Goal: Task Accomplishment & Management: Manage account settings

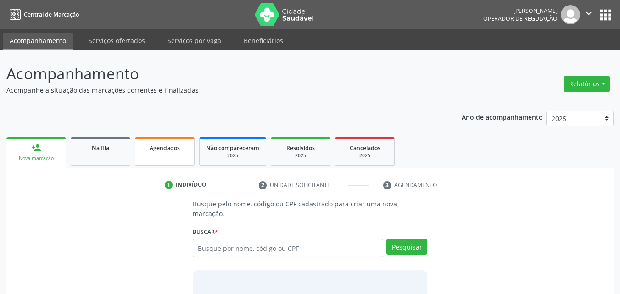
click at [167, 148] on span "Agendados" at bounding box center [165, 148] width 30 height 8
select select "7"
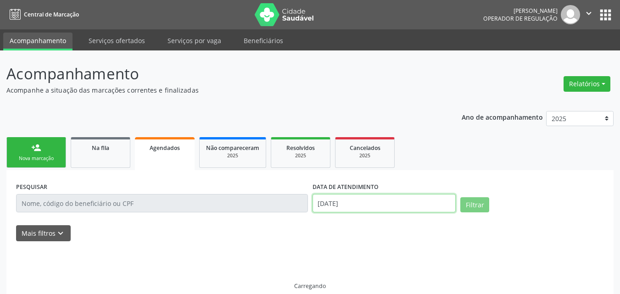
click at [353, 202] on input "[DATE]" at bounding box center [384, 203] width 144 height 18
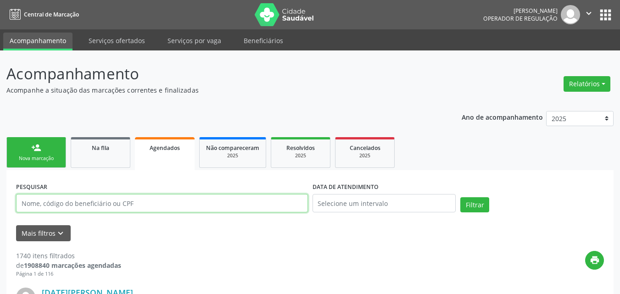
click at [232, 208] on input "text" at bounding box center [162, 203] width 292 height 18
paste input "9000185140"
type input "9000185140"
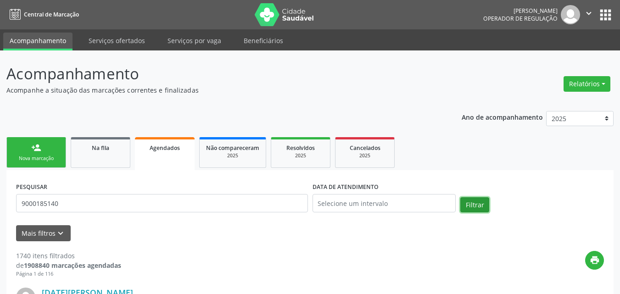
click at [471, 208] on button "Filtrar" at bounding box center [474, 205] width 29 height 16
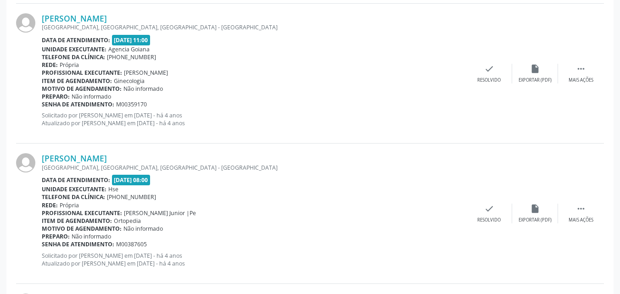
scroll to position [2127, 0]
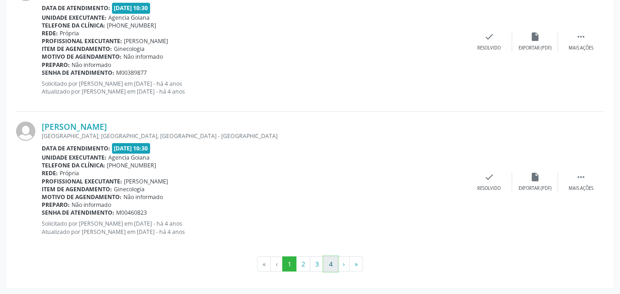
click at [329, 259] on button "4" at bounding box center [330, 264] width 14 height 16
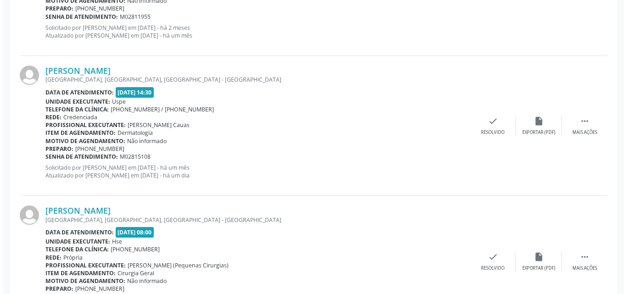
scroll to position [350, 0]
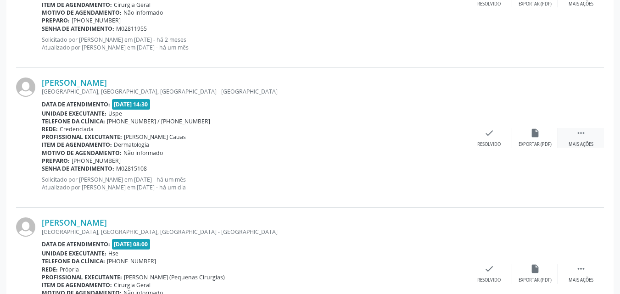
click at [578, 140] on div " Mais ações" at bounding box center [581, 138] width 46 height 20
click at [451, 138] on div "cancel Cancelar" at bounding box center [443, 138] width 46 height 20
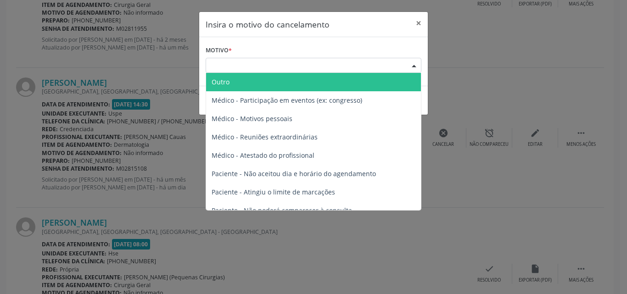
click at [283, 63] on div "Escolha o motivo" at bounding box center [314, 66] width 216 height 16
click at [278, 74] on span "Outro" at bounding box center [313, 82] width 215 height 18
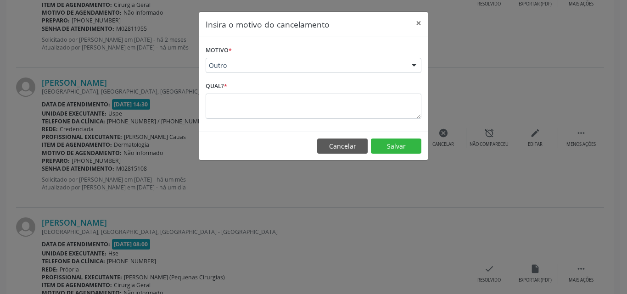
click at [270, 84] on form "Motivo * Outro Outro Médico - Participação em eventos (ex: congresso) Médico - …" at bounding box center [314, 81] width 216 height 75
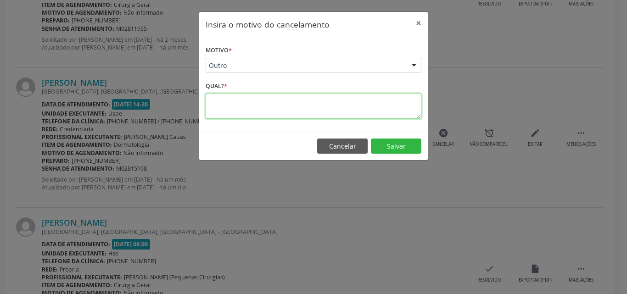
click at [260, 115] on textarea at bounding box center [314, 106] width 216 height 25
paste textarea "[PHONE_NUMBER]"
type textarea "[PERSON_NAME] comparecer [PHONE_NUMBER]"
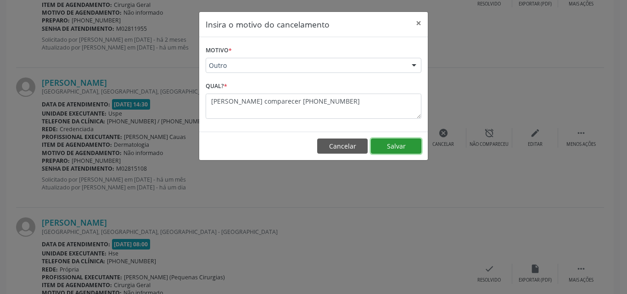
click at [395, 141] on button "Salvar" at bounding box center [396, 147] width 50 height 16
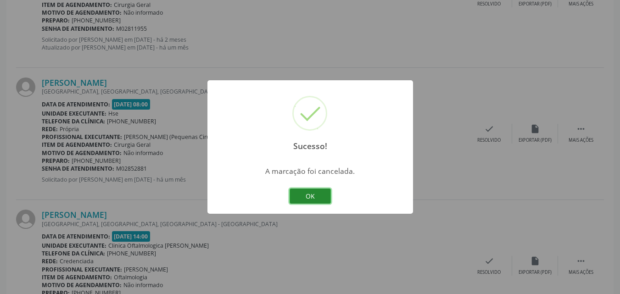
click at [317, 200] on button "OK" at bounding box center [309, 197] width 41 height 16
